Goal: Find specific page/section: Find specific page/section

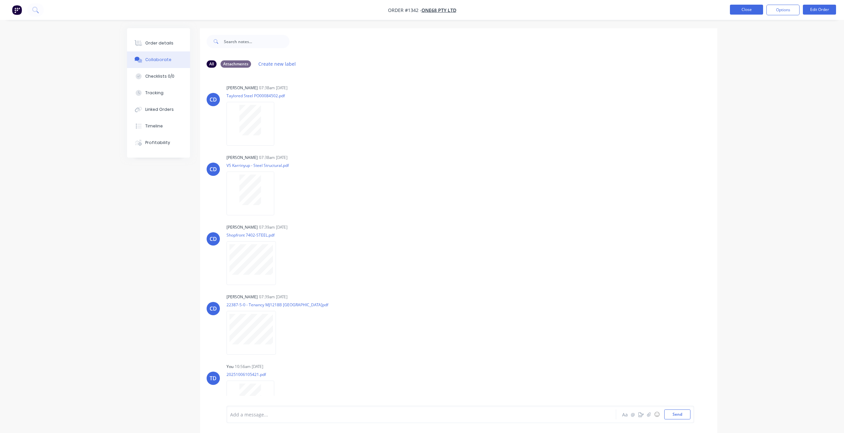
click at [748, 7] on button "Close" at bounding box center [746, 10] width 33 height 10
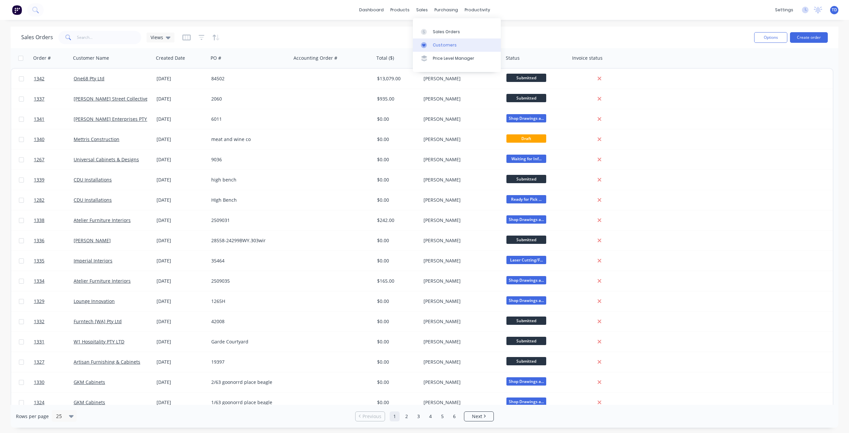
click at [433, 45] on div "Customers" at bounding box center [445, 45] width 24 height 6
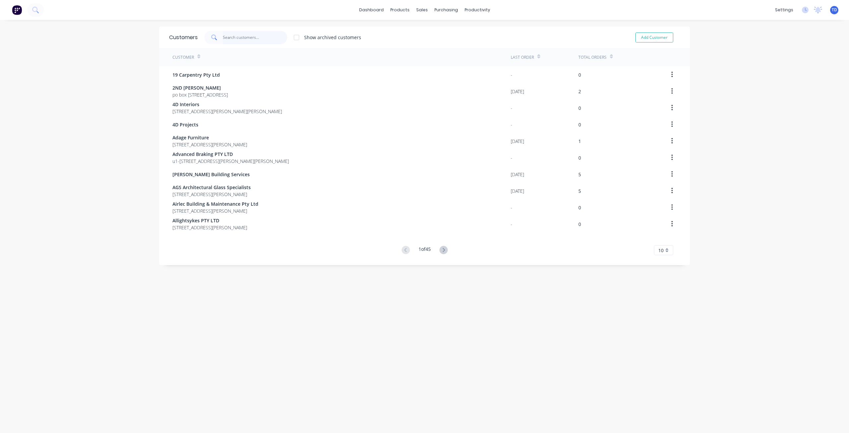
click at [244, 37] on input "text" at bounding box center [255, 37] width 65 height 13
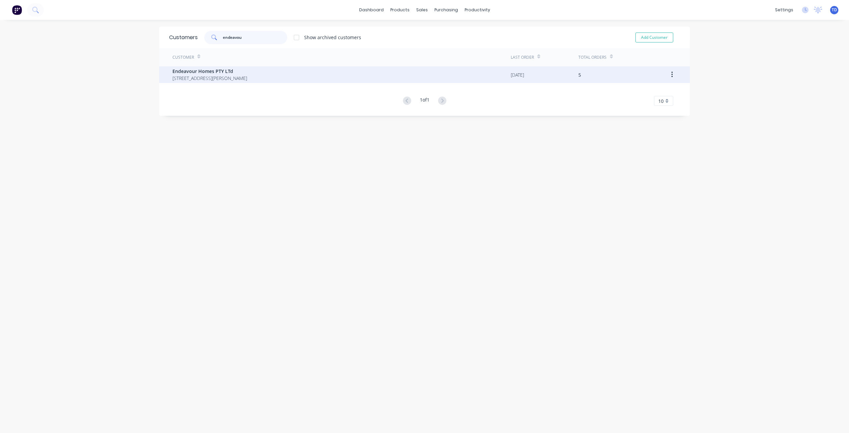
type input "endeavou"
click at [218, 71] on span "Endeavour Homes PTY LTd" at bounding box center [210, 71] width 75 height 7
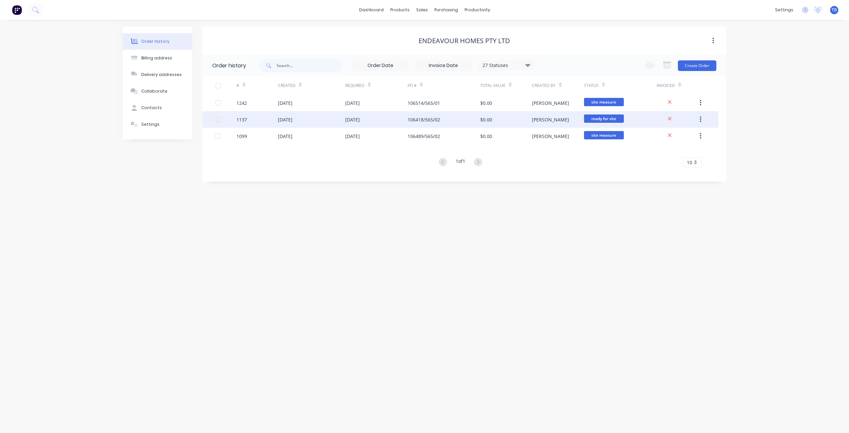
click at [420, 120] on div "106418/565/02" at bounding box center [424, 119] width 33 height 7
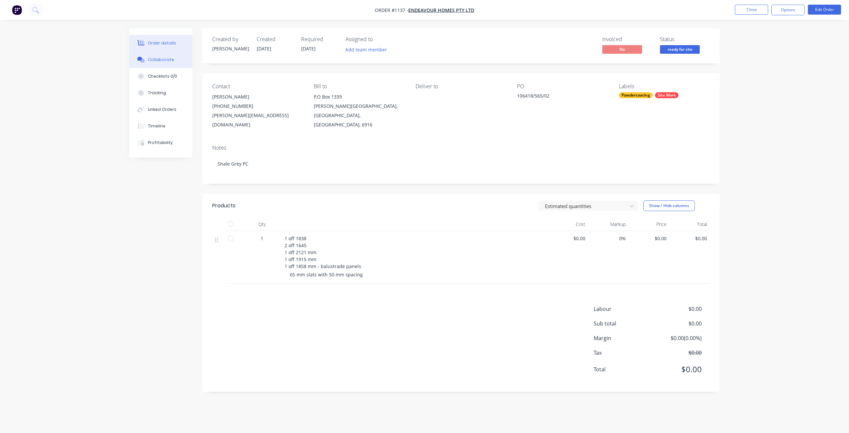
click at [158, 64] on button "Collaborate" at bounding box center [160, 59] width 63 height 17
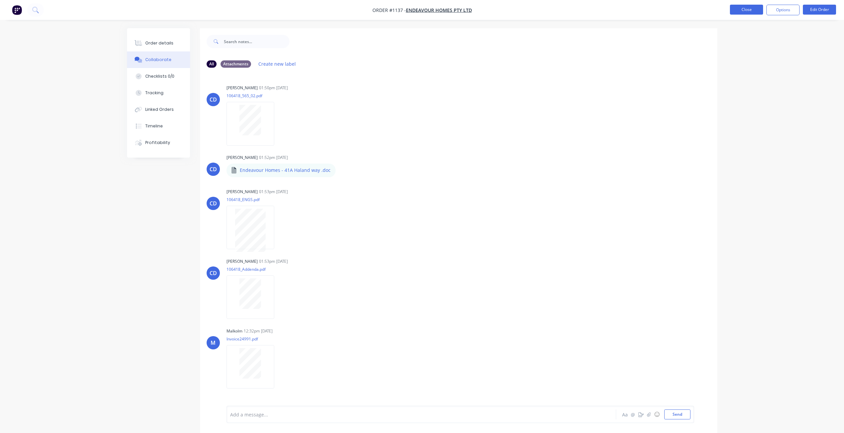
click at [747, 10] on button "Close" at bounding box center [746, 10] width 33 height 10
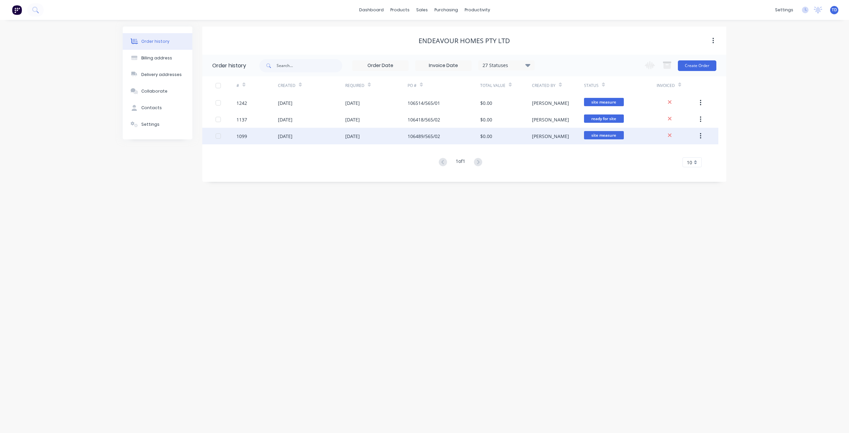
click at [295, 140] on div "[DATE]" at bounding box center [311, 136] width 67 height 17
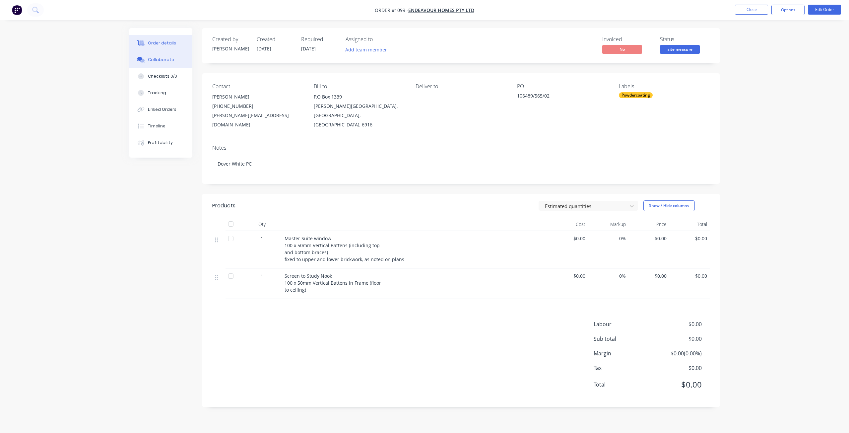
click at [162, 59] on div "Collaborate" at bounding box center [161, 60] width 26 height 6
